Goal: Complete application form

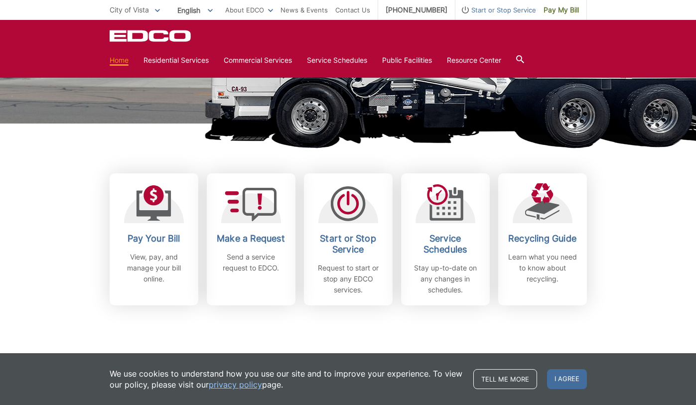
scroll to position [198, 0]
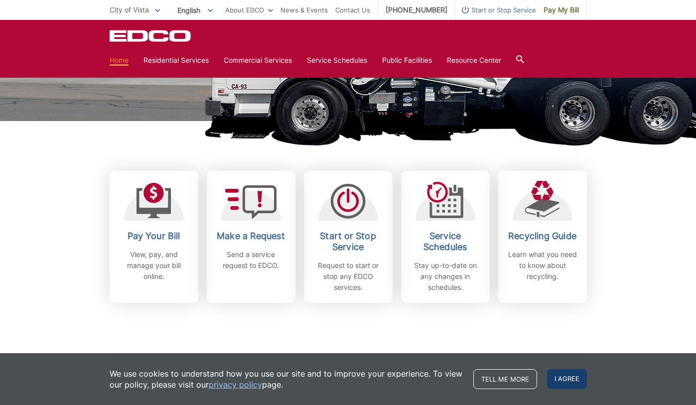
click at [568, 382] on span "I agree" at bounding box center [567, 379] width 40 height 20
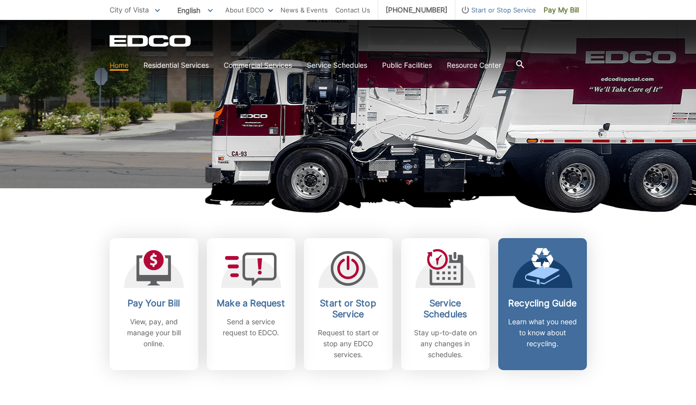
scroll to position [139, 0]
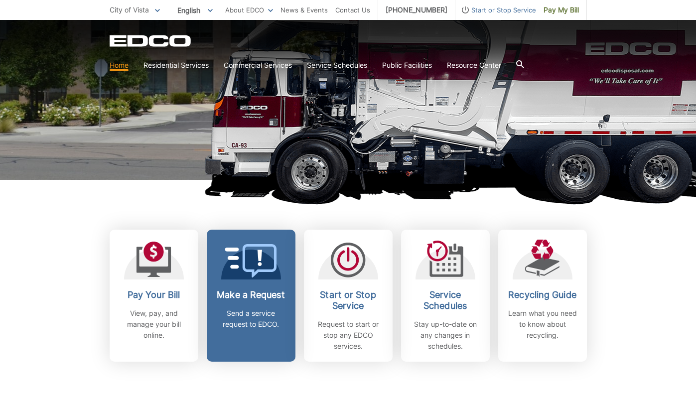
click at [253, 260] on icon at bounding box center [251, 260] width 52 height 33
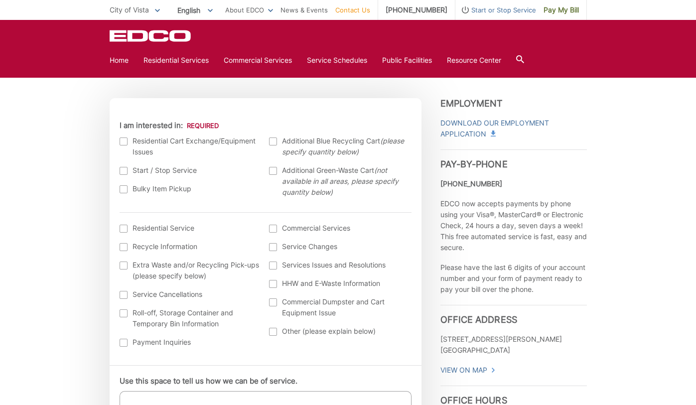
scroll to position [284, 0]
click at [125, 168] on div at bounding box center [124, 169] width 8 height 8
click at [0, 0] on input "Start / Stop Service" at bounding box center [0, 0] width 0 height 0
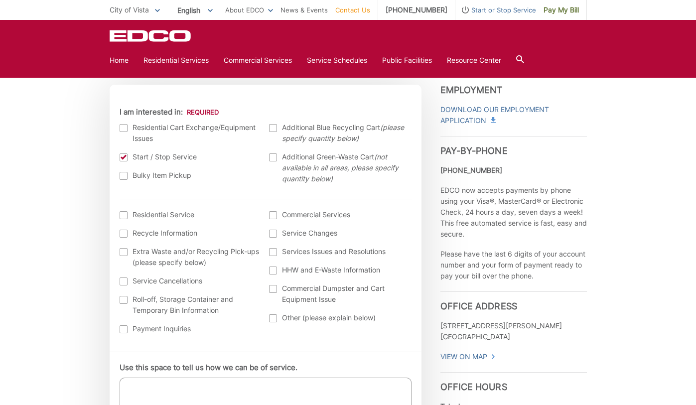
scroll to position [297, 0]
click at [274, 213] on div at bounding box center [273, 215] width 8 height 8
click at [0, 0] on input "Commercial Services" at bounding box center [0, 0] width 0 height 0
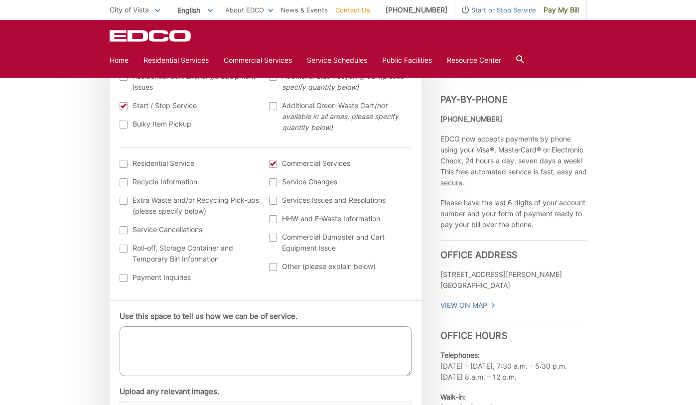
scroll to position [372, 0]
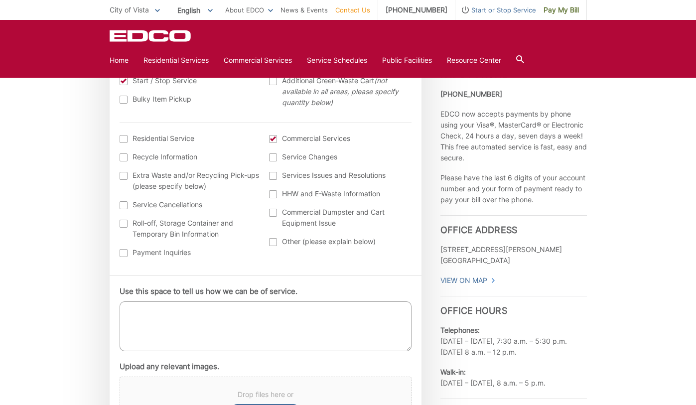
click at [124, 158] on div at bounding box center [124, 157] width 8 height 8
click at [0, 0] on input "Recycle Information" at bounding box center [0, 0] width 0 height 0
click at [122, 157] on div at bounding box center [124, 157] width 8 height 8
click at [0, 0] on input "Recycle Information" at bounding box center [0, 0] width 0 height 0
click at [193, 331] on textarea "Use this space to tell us how we can be of service." at bounding box center [266, 327] width 292 height 50
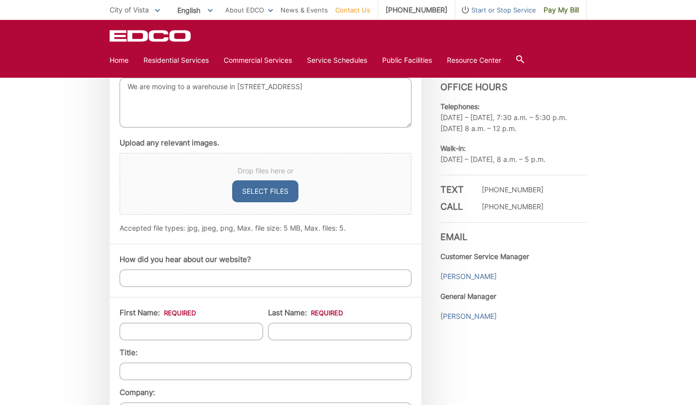
scroll to position [621, 0]
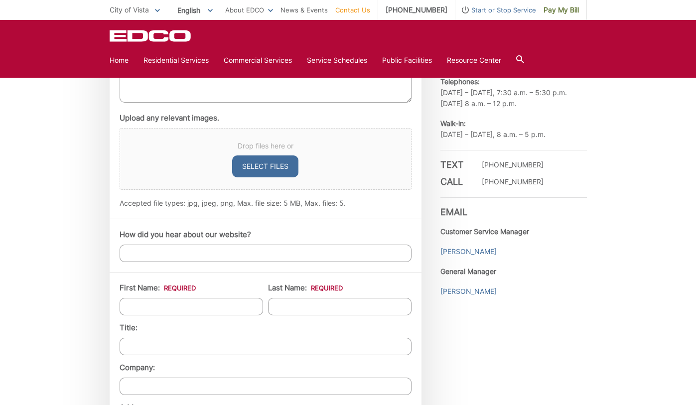
type textarea "We are moving to a warehouse in [STREET_ADDRESS]"
click at [206, 251] on input "How did you hear about our website?" at bounding box center [266, 253] width 292 height 17
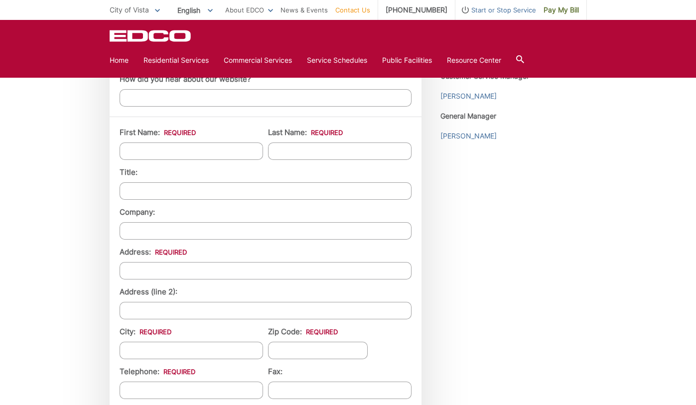
scroll to position [777, 0]
click at [153, 157] on input "First Name: *" at bounding box center [192, 150] width 144 height 17
type input "[PERSON_NAME]"
type input "BoxFort"
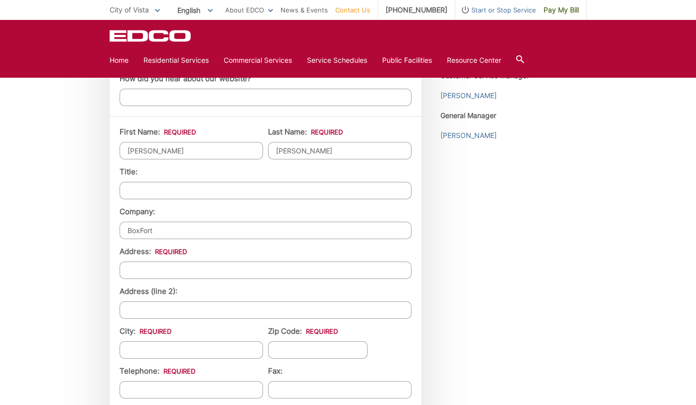
click at [164, 270] on input "Address: *" at bounding box center [266, 270] width 292 height 17
type input "[STREET_ADDRESS]"
type input "Suite C"
type input "c"
type input "vista"
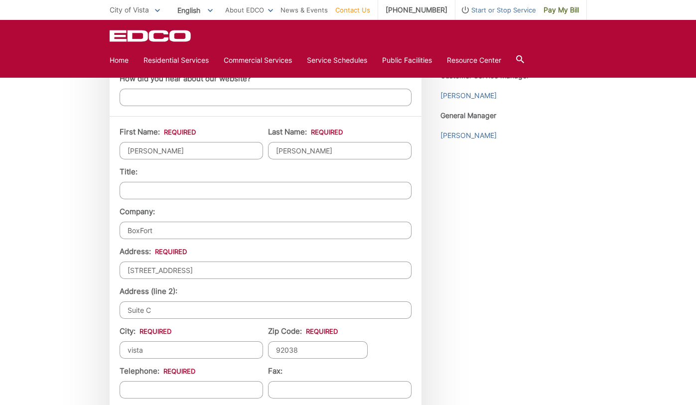
type input "92038"
